Goal: Task Accomplishment & Management: Complete application form

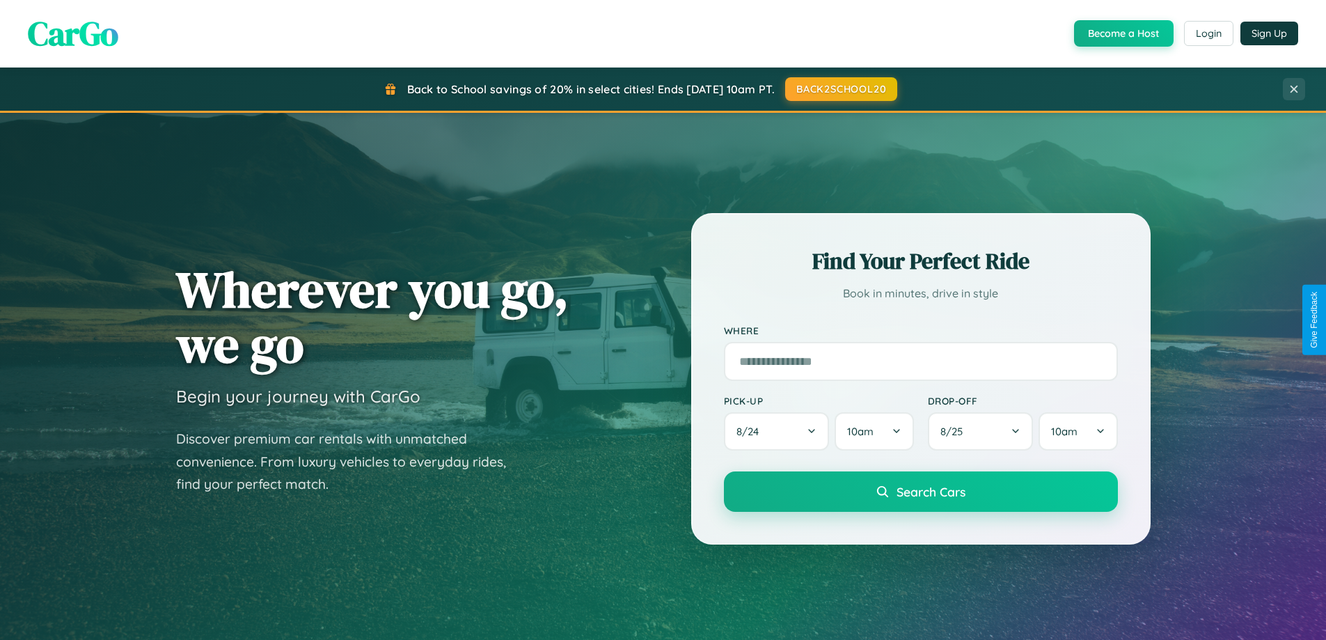
scroll to position [600, 0]
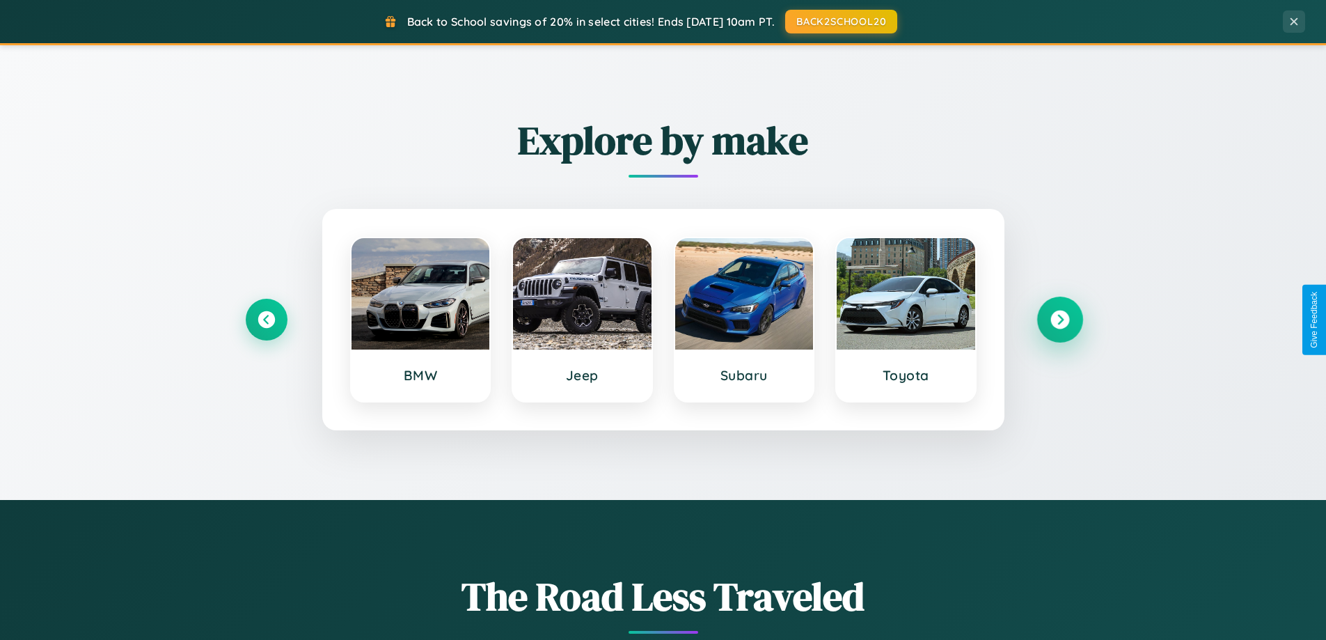
click at [1059, 319] on icon at bounding box center [1059, 319] width 19 height 19
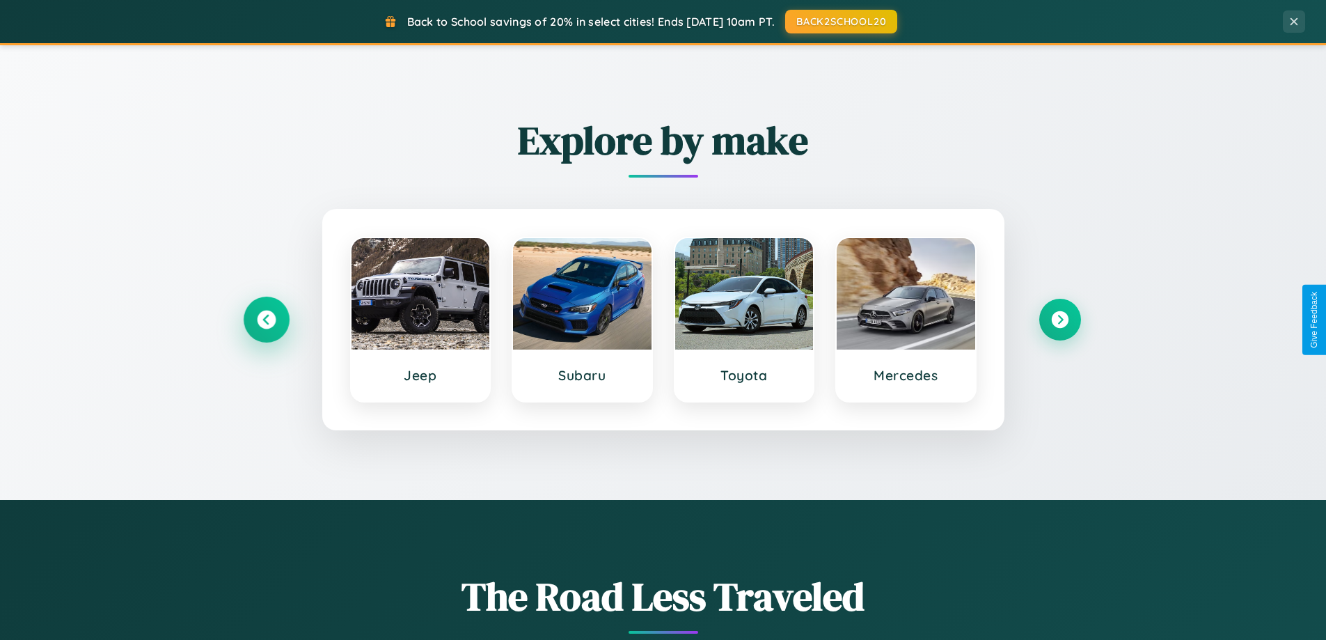
click at [266, 319] on icon at bounding box center [266, 319] width 19 height 19
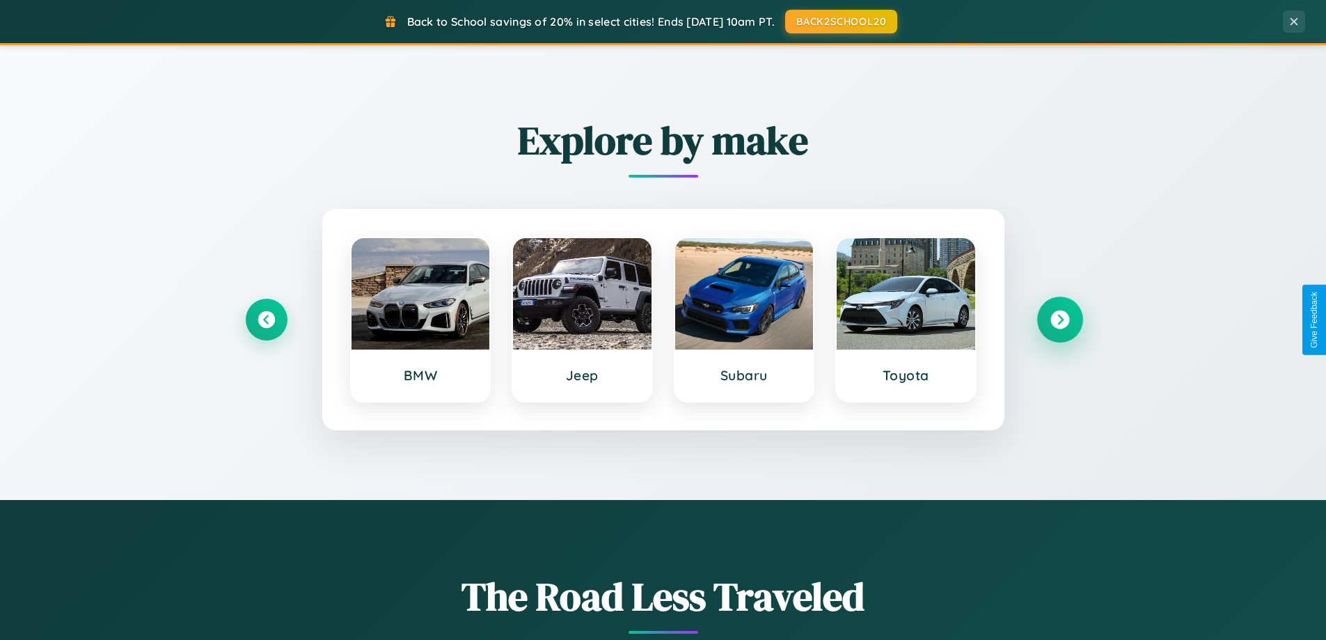
click at [1059, 319] on icon at bounding box center [1059, 319] width 19 height 19
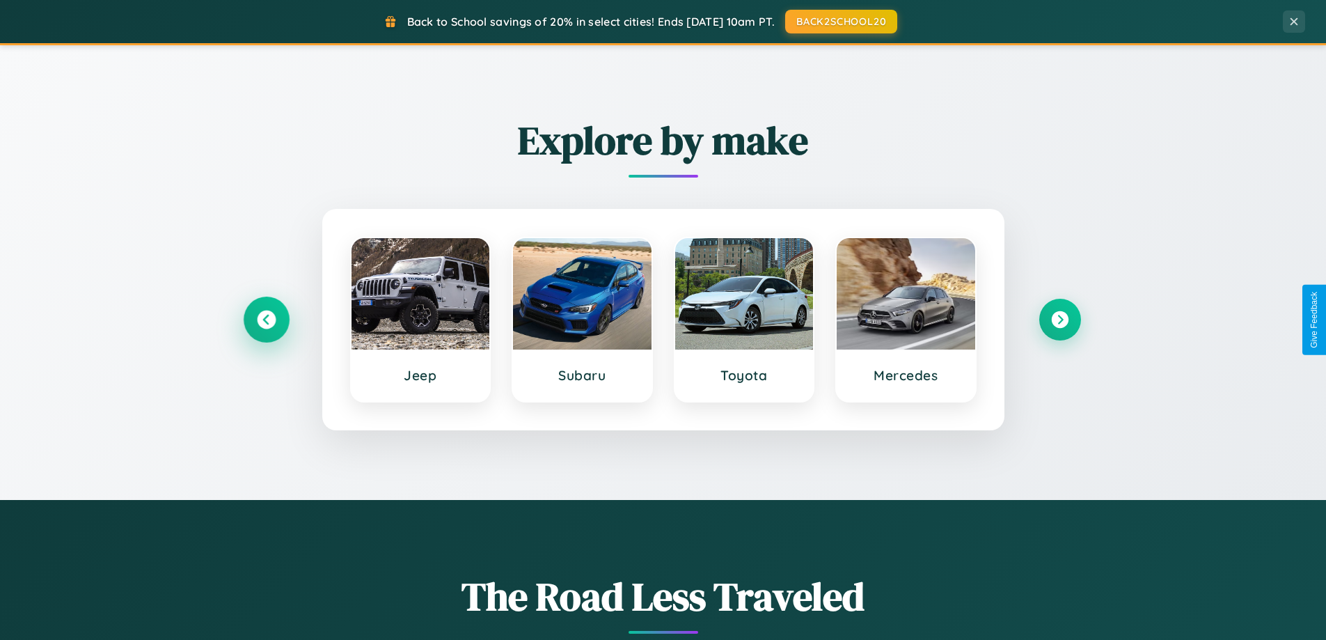
click at [266, 319] on icon at bounding box center [266, 319] width 19 height 19
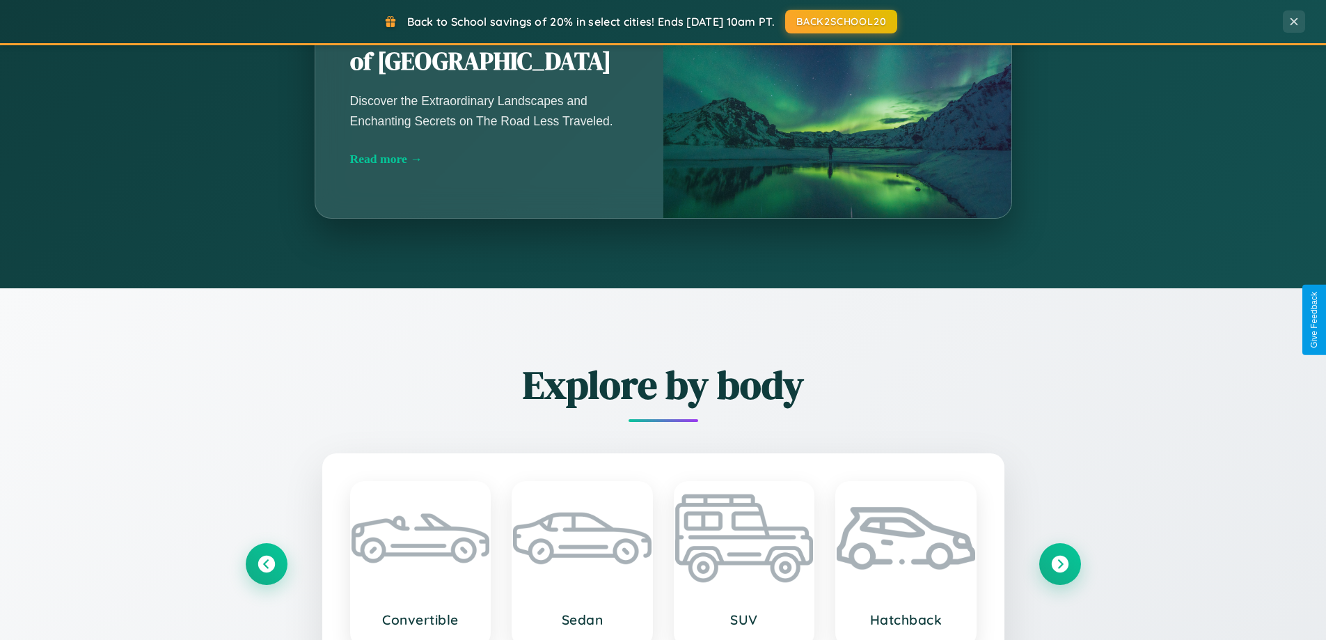
scroll to position [2678, 0]
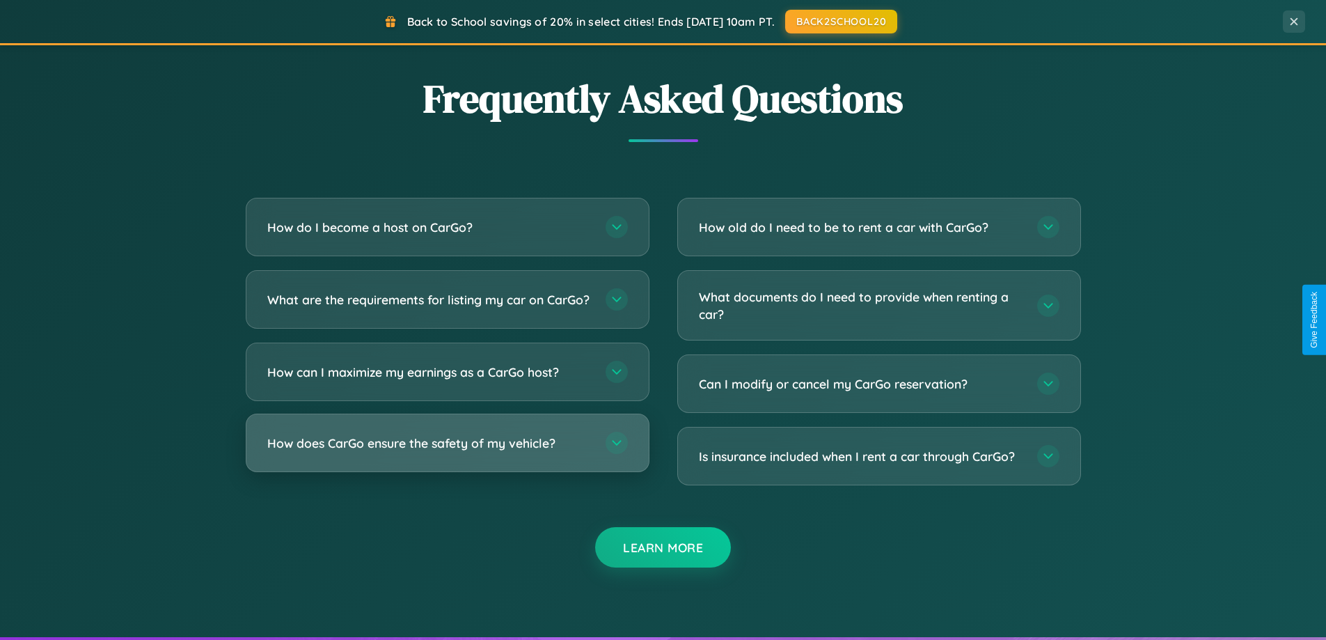
click at [447, 452] on h3 "How does CarGo ensure the safety of my vehicle?" at bounding box center [429, 442] width 324 height 17
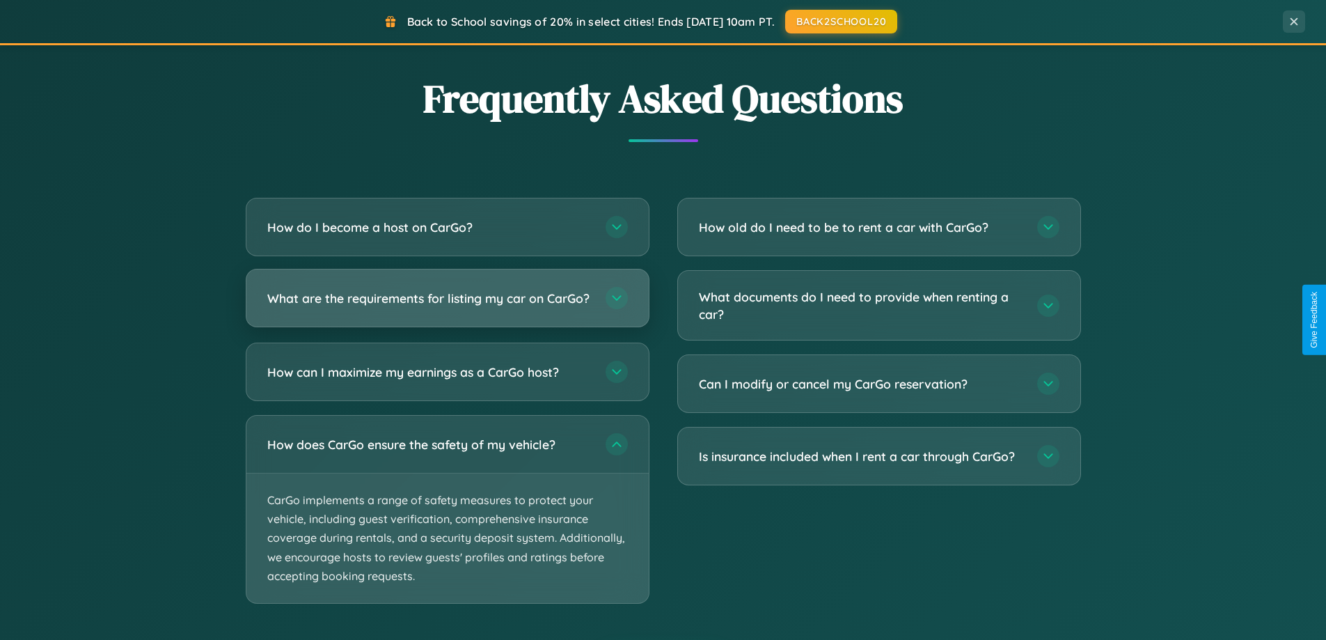
click at [447, 303] on h3 "What are the requirements for listing my car on CarGo?" at bounding box center [429, 298] width 324 height 17
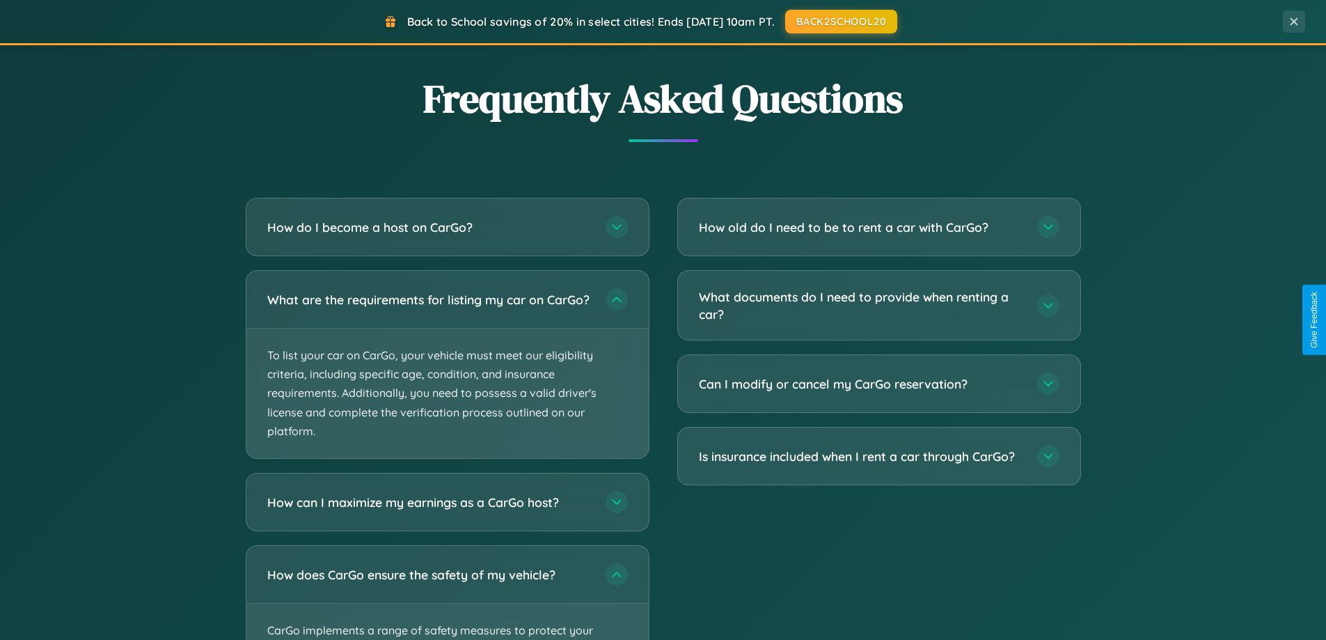
scroll to position [0, 0]
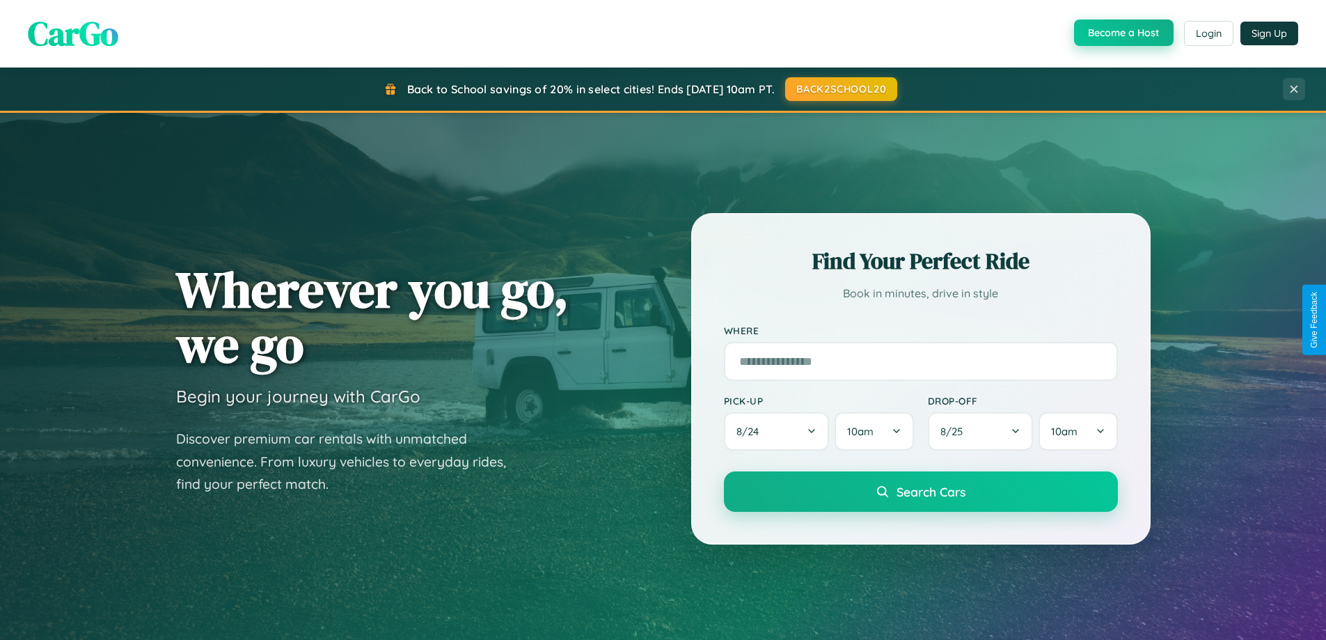
click at [1122, 33] on button "Become a Host" at bounding box center [1124, 32] width 100 height 26
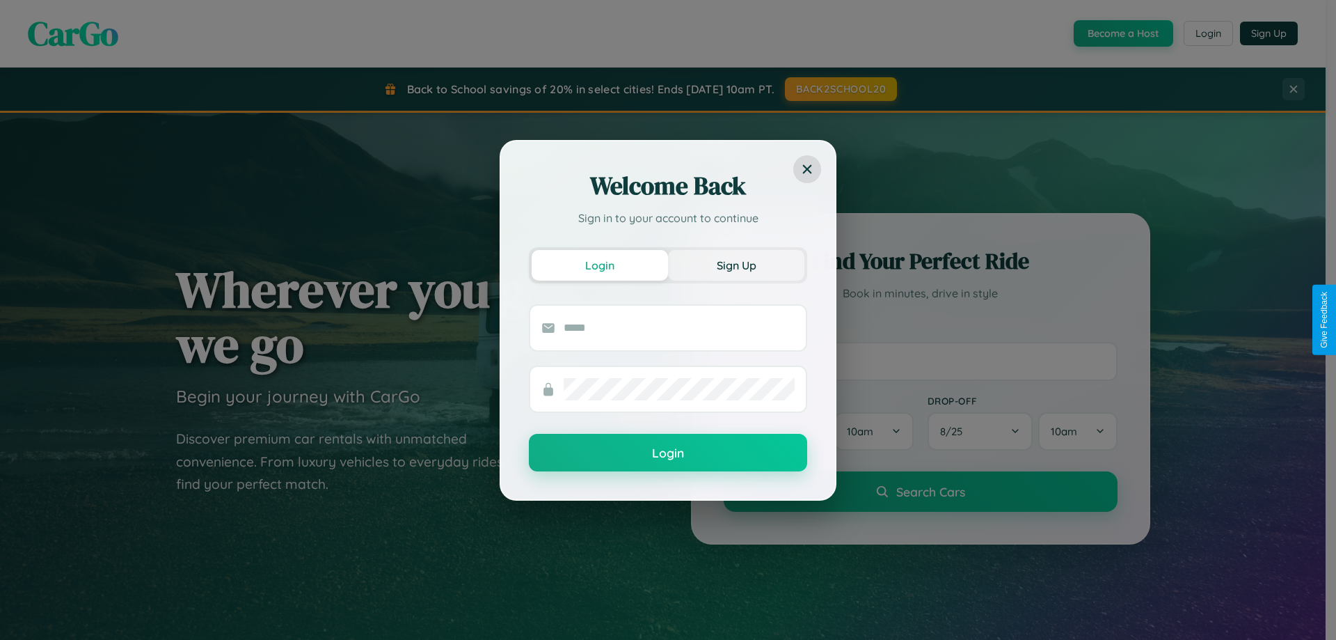
click at [736, 265] on button "Sign Up" at bounding box center [736, 265] width 136 height 31
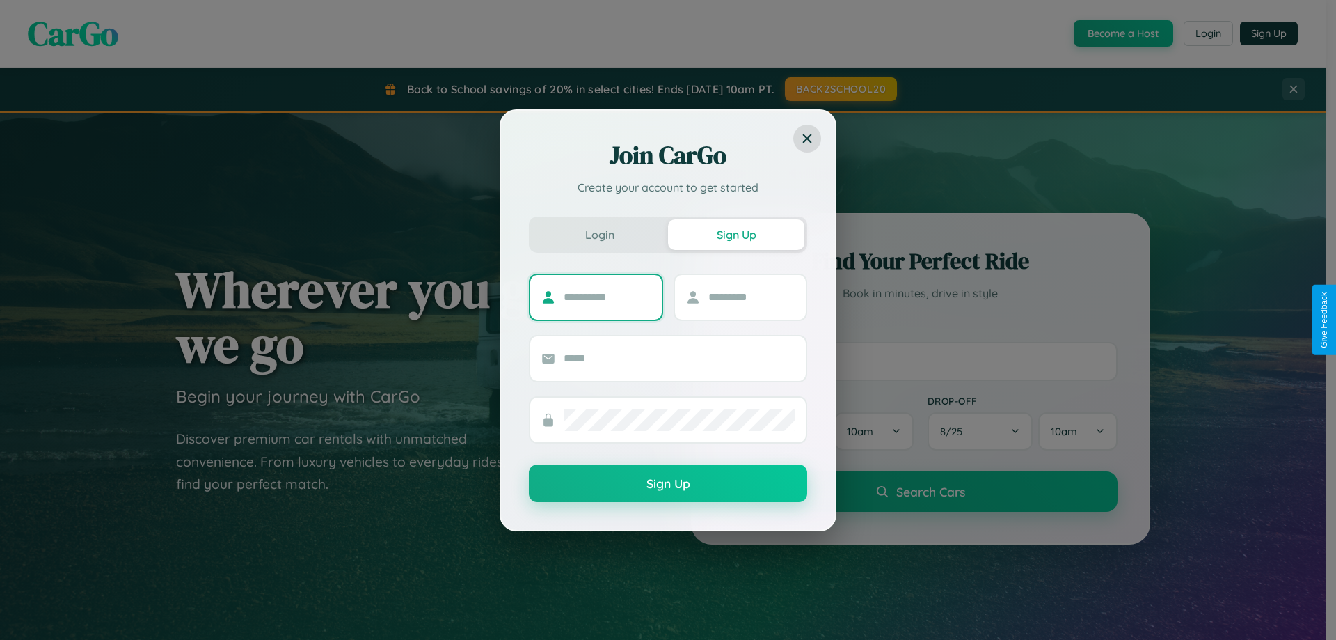
click at [607, 297] on input "text" at bounding box center [607, 297] width 87 height 22
type input "********"
click at [751, 297] on input "text" at bounding box center [752, 297] width 87 height 22
type input "*****"
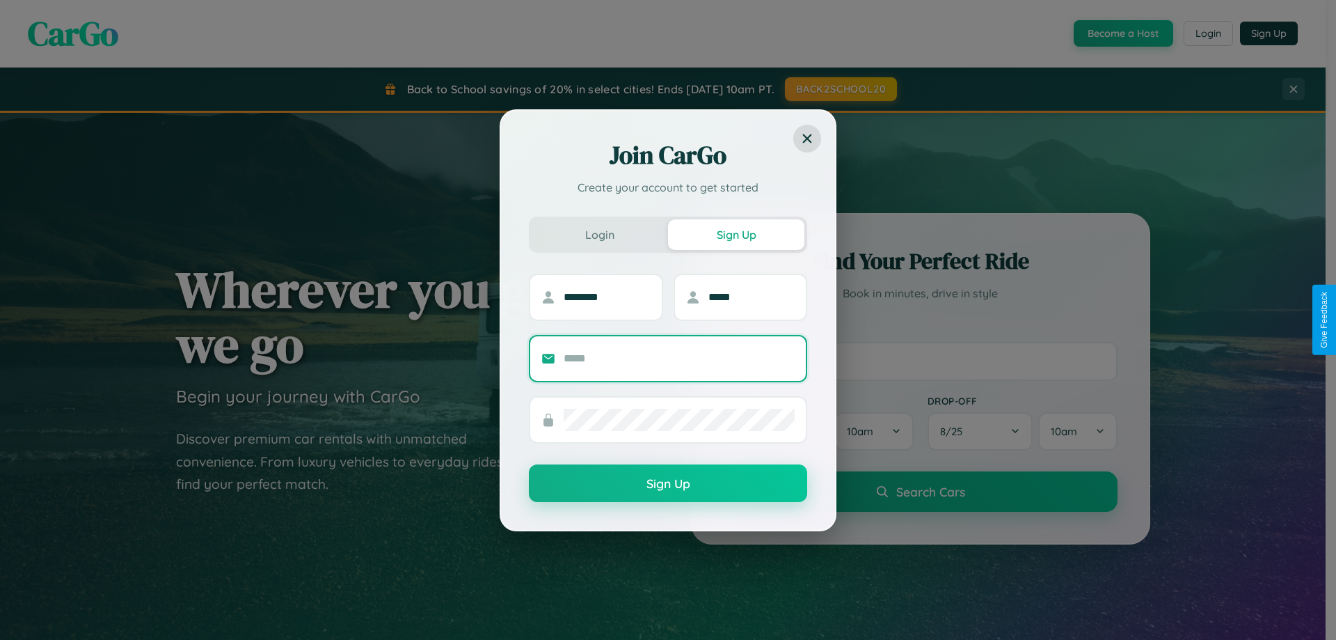
click at [679, 358] on input "text" at bounding box center [679, 358] width 231 height 22
type input "**********"
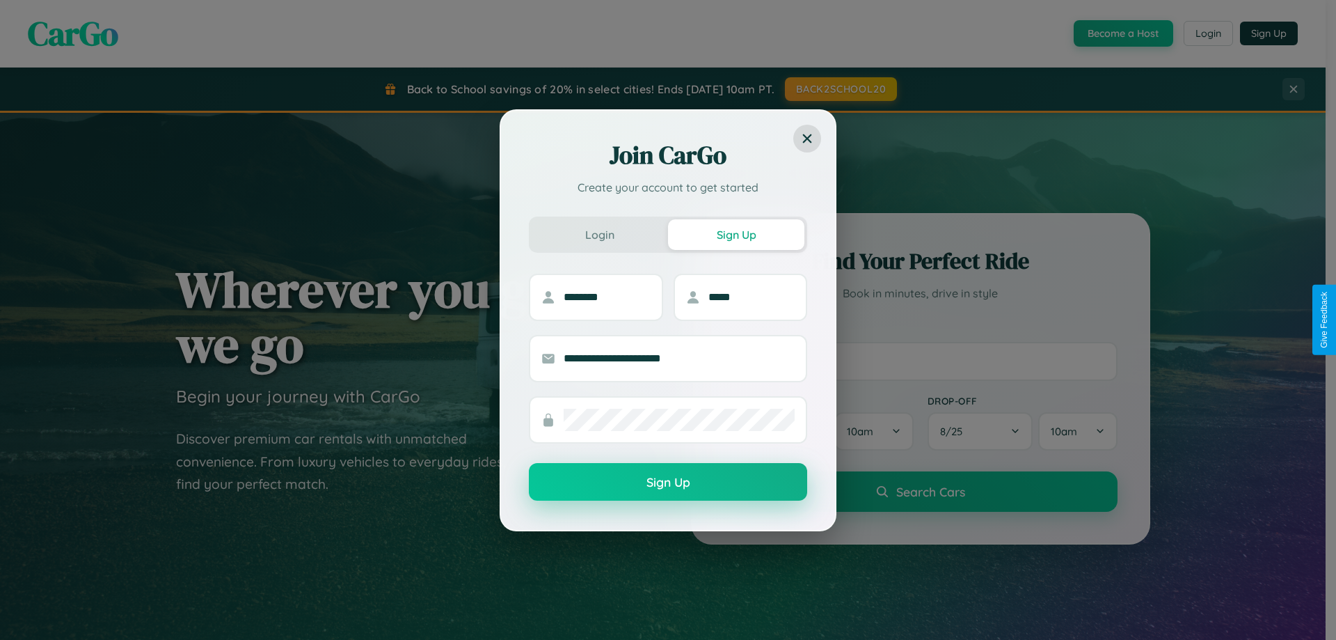
click at [668, 482] on button "Sign Up" at bounding box center [668, 482] width 278 height 38
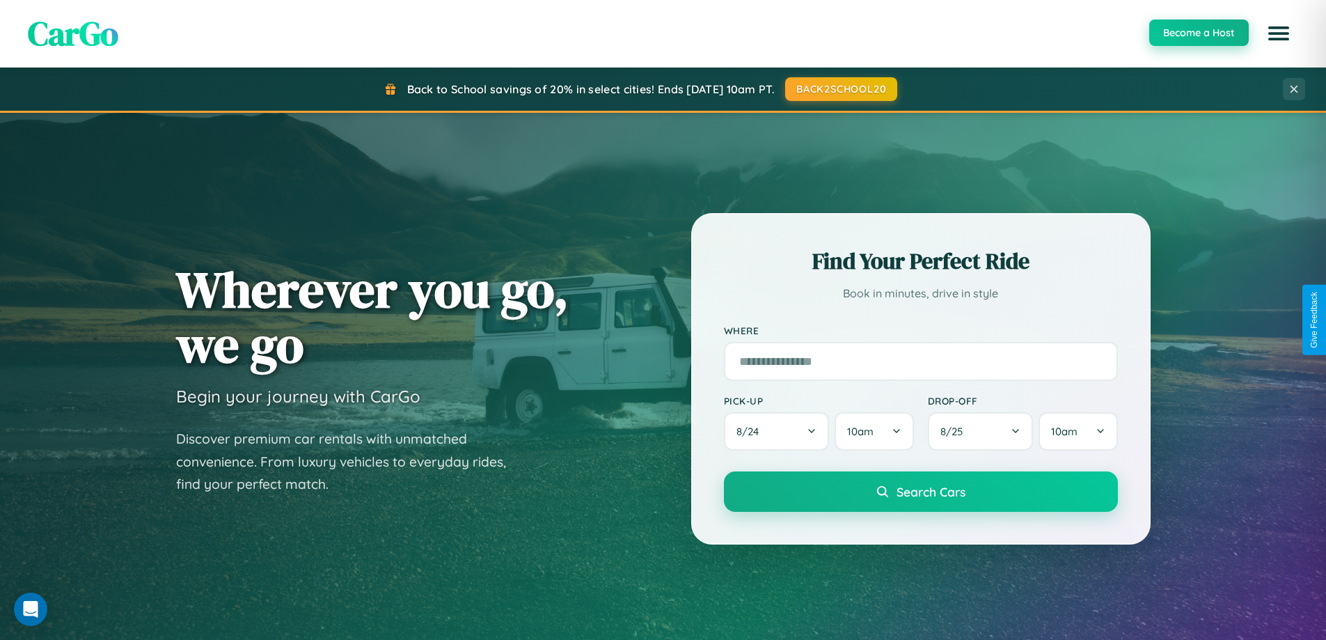
click at [1198, 33] on button "Become a Host" at bounding box center [1199, 32] width 100 height 26
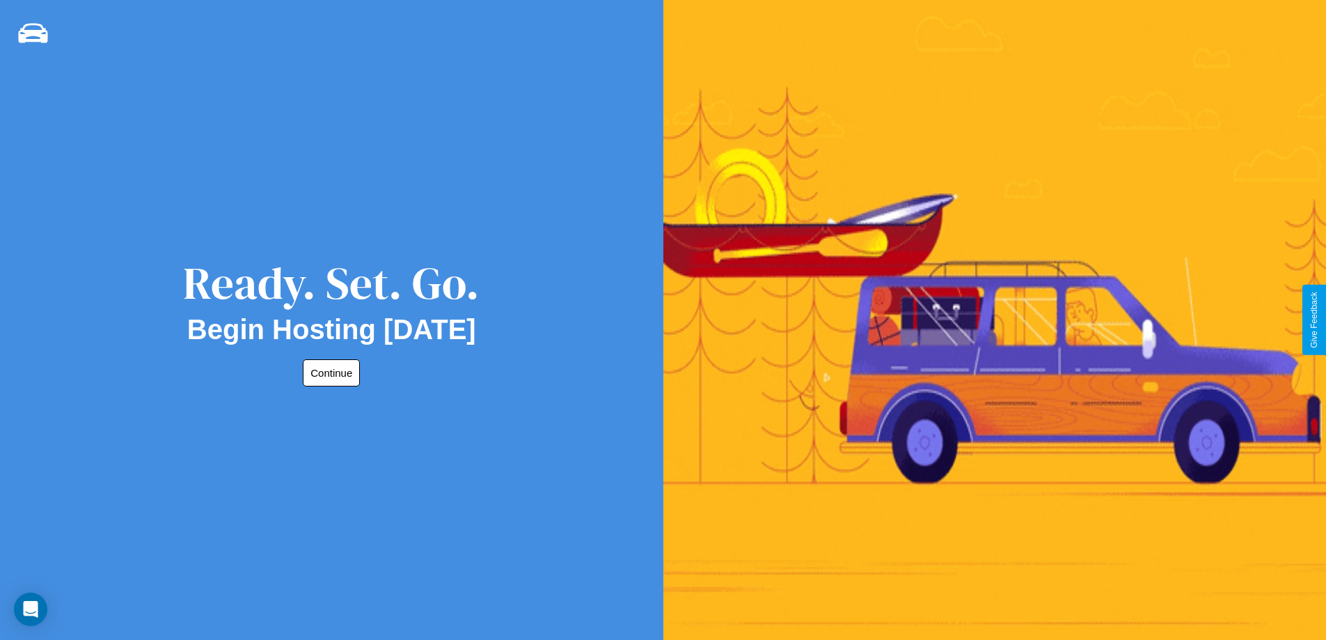
click at [329, 372] on button "Continue" at bounding box center [331, 372] width 57 height 27
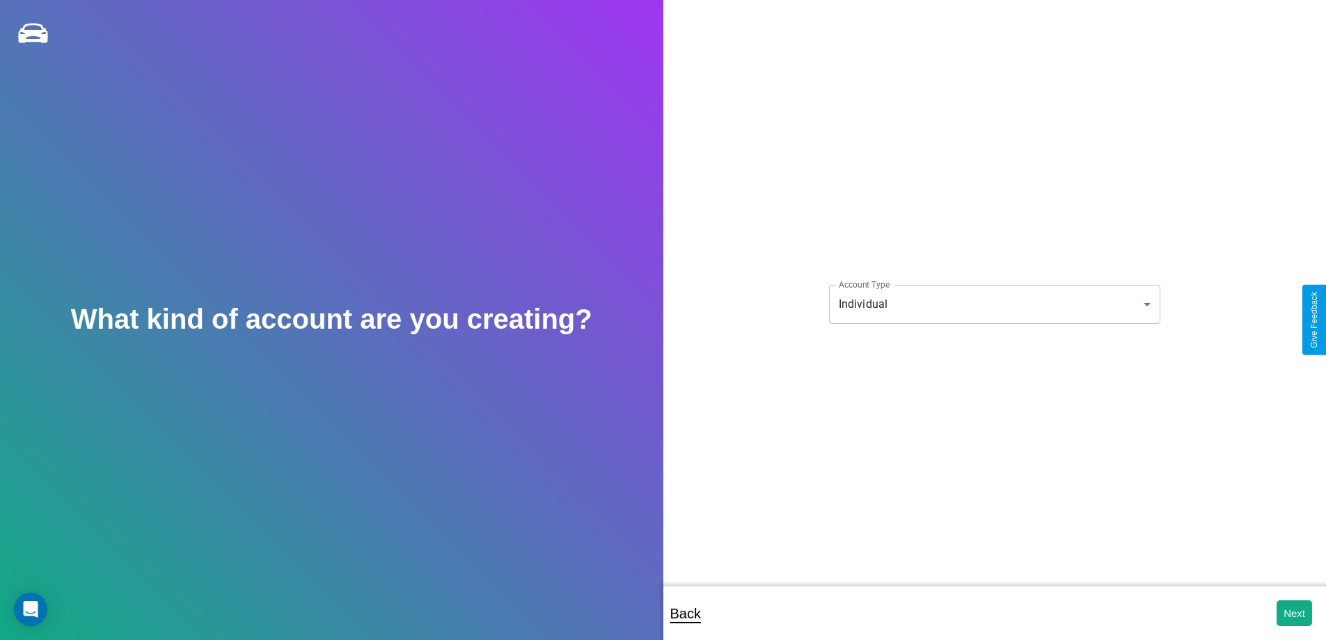
click at [994, 303] on body "**********" at bounding box center [663, 329] width 1326 height 658
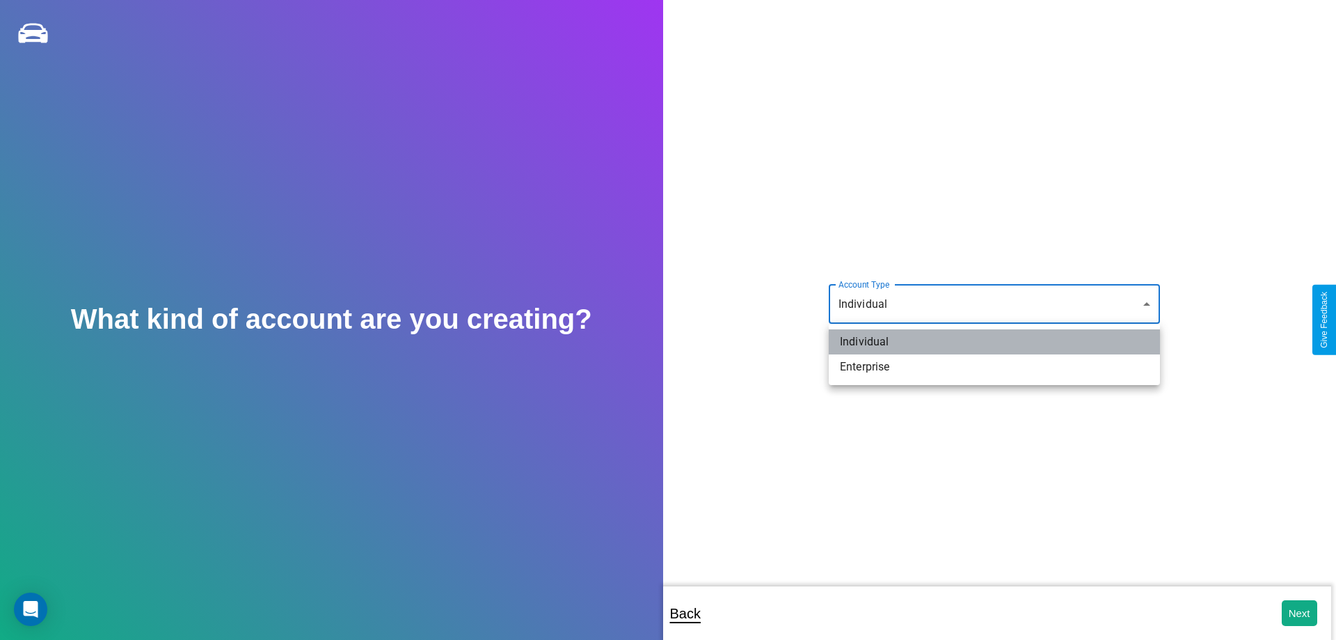
click at [995, 342] on li "Individual" at bounding box center [994, 341] width 331 height 25
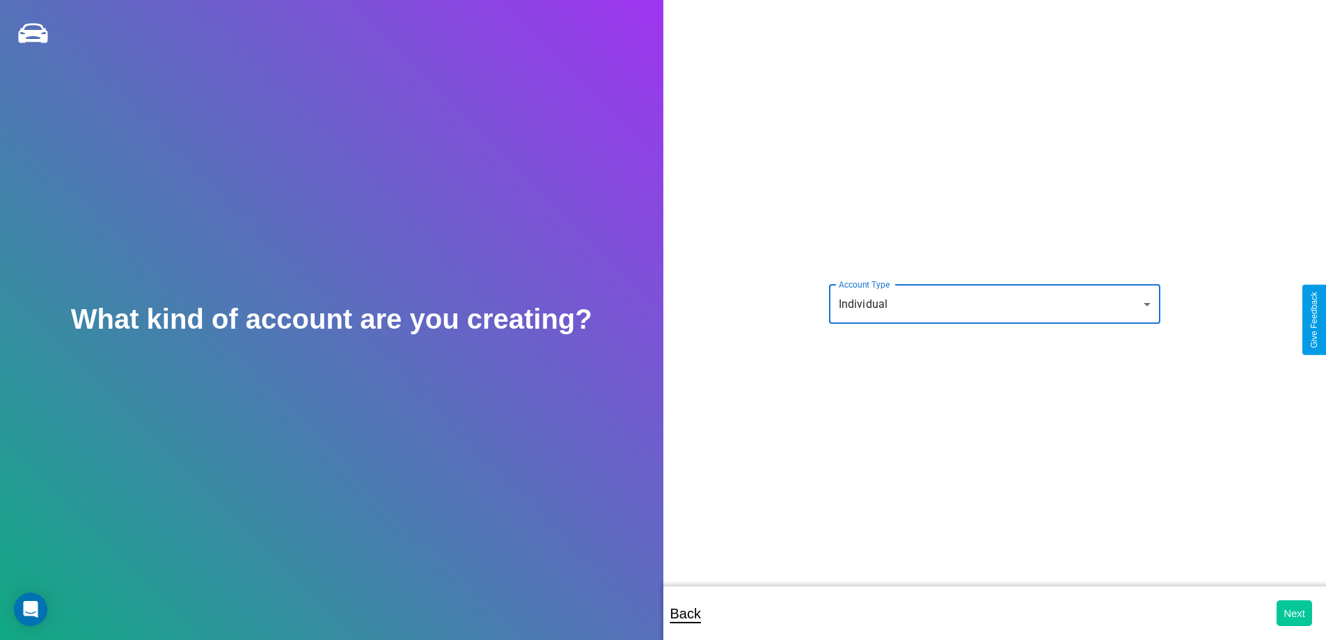
click at [1294, 613] on button "Next" at bounding box center [1294, 613] width 35 height 26
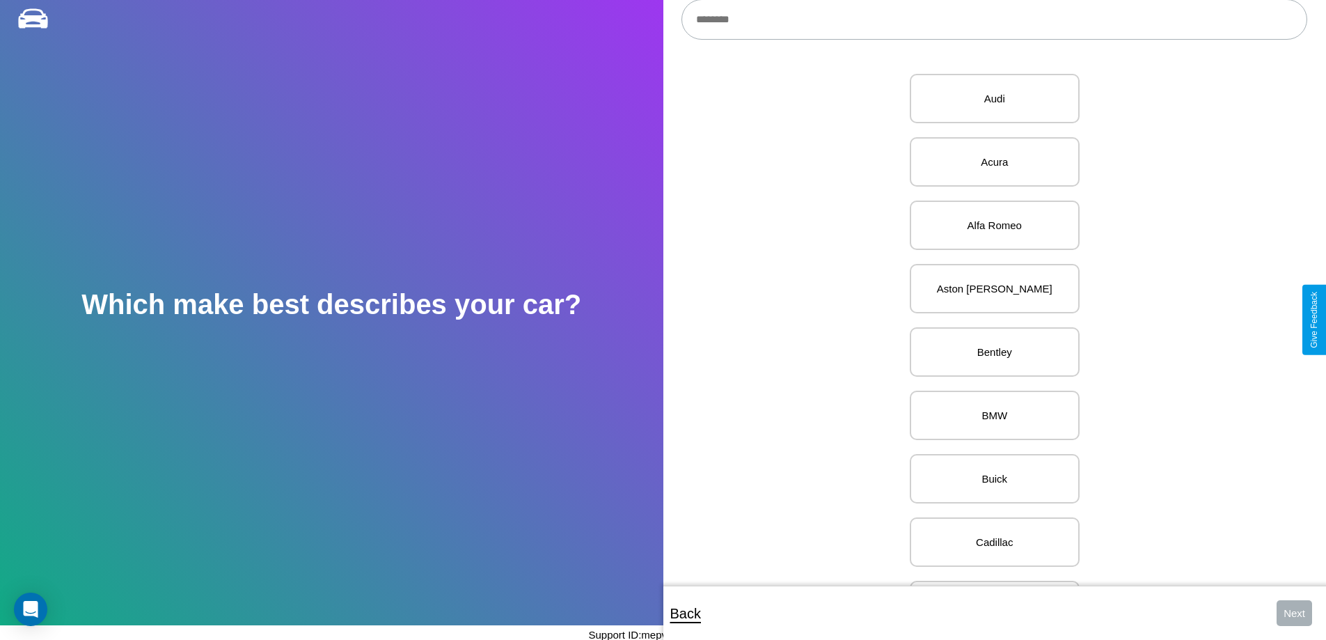
scroll to position [1616, 0]
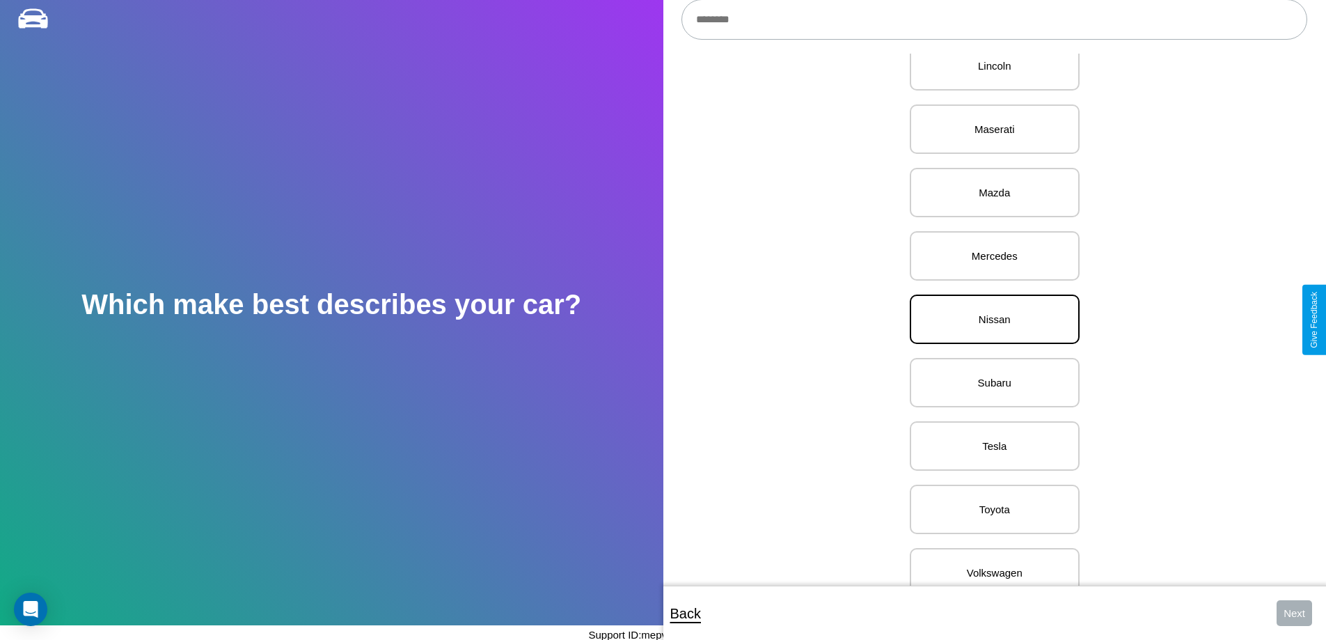
click at [989, 319] on p "Nissan" at bounding box center [994, 319] width 139 height 19
click at [1294, 613] on button "Next" at bounding box center [1294, 613] width 35 height 26
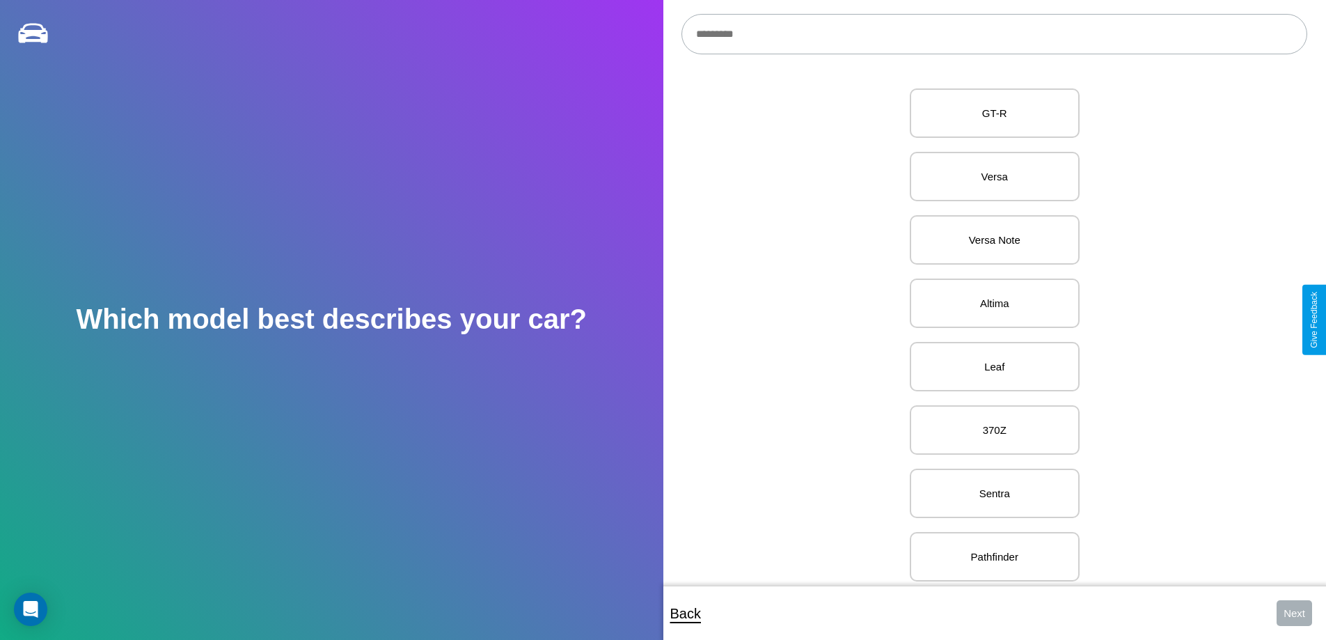
click at [994, 34] on input "text" at bounding box center [994, 34] width 626 height 40
type input "*********"
